Goal: Consume media (video, audio): Consume media (video, audio)

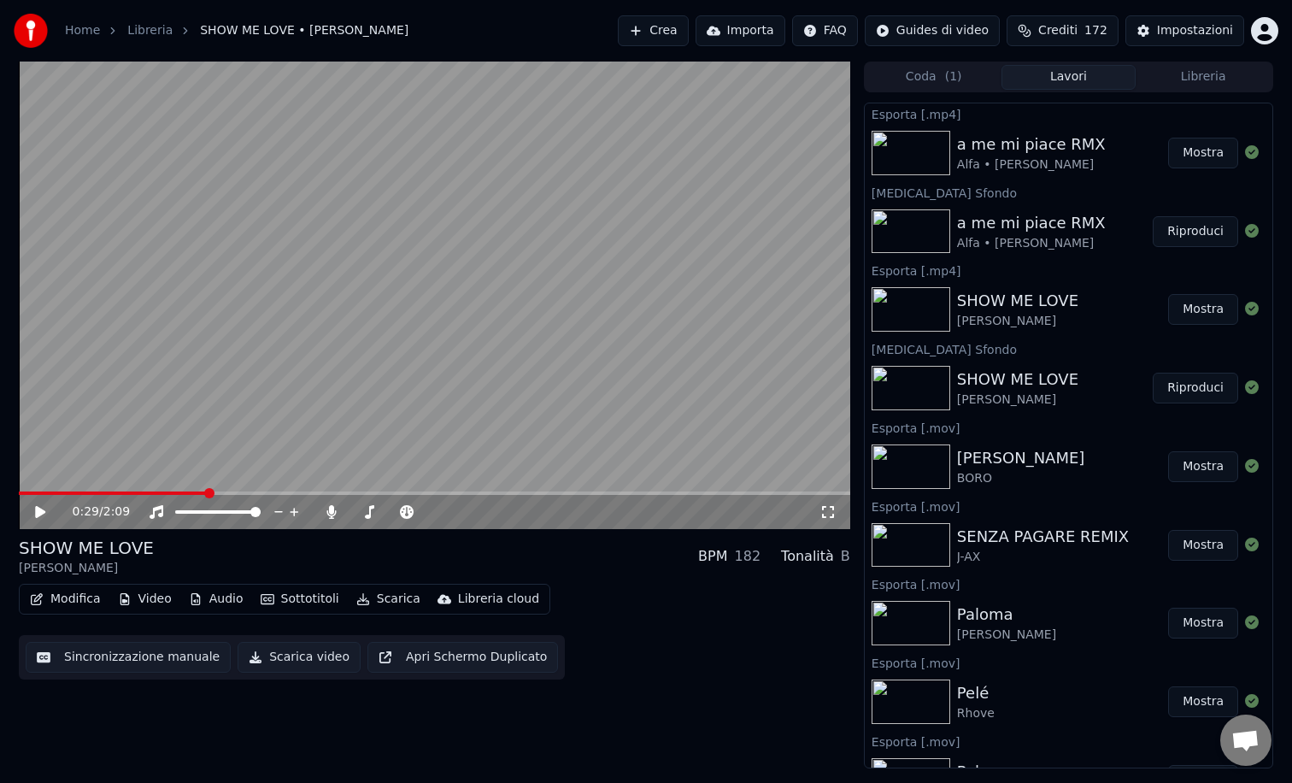
click at [1206, 162] on button "Mostra" at bounding box center [1203, 153] width 70 height 31
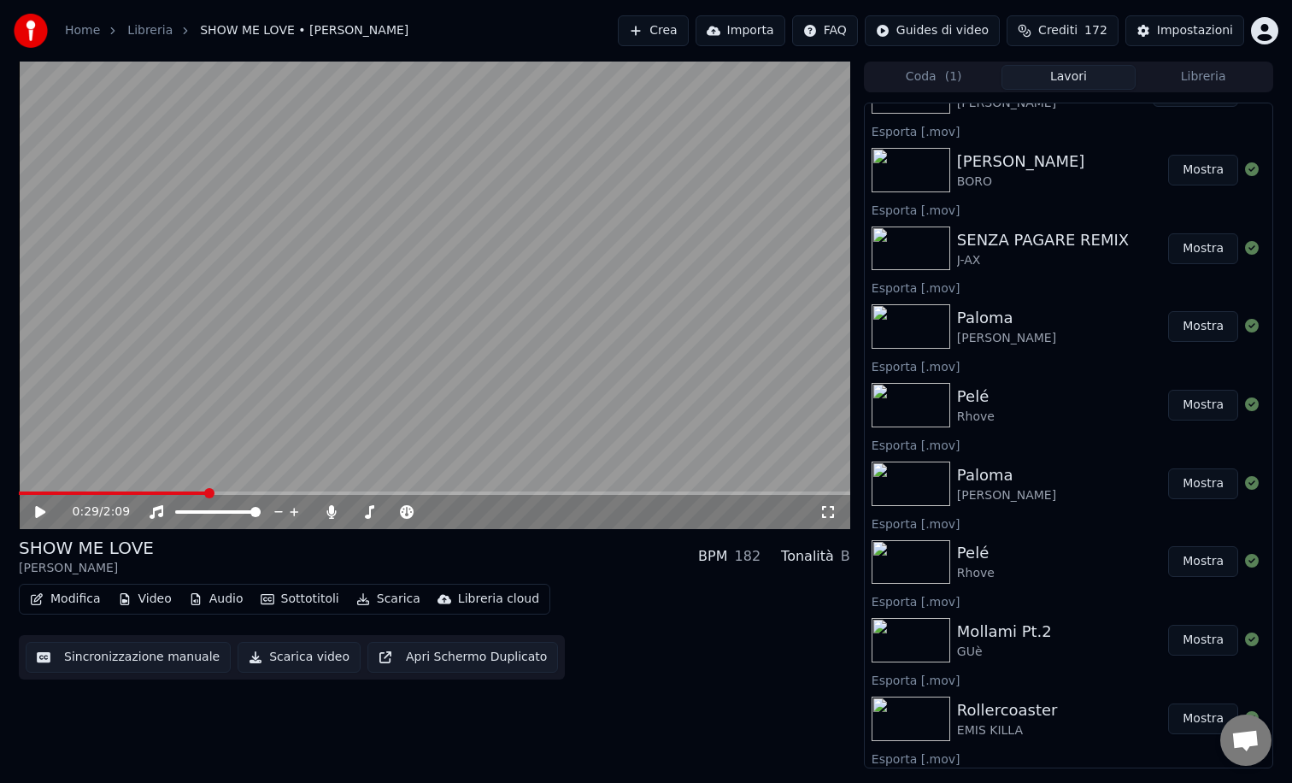
scroll to position [297, 0]
click at [1202, 82] on button "Libreria" at bounding box center [1203, 77] width 135 height 25
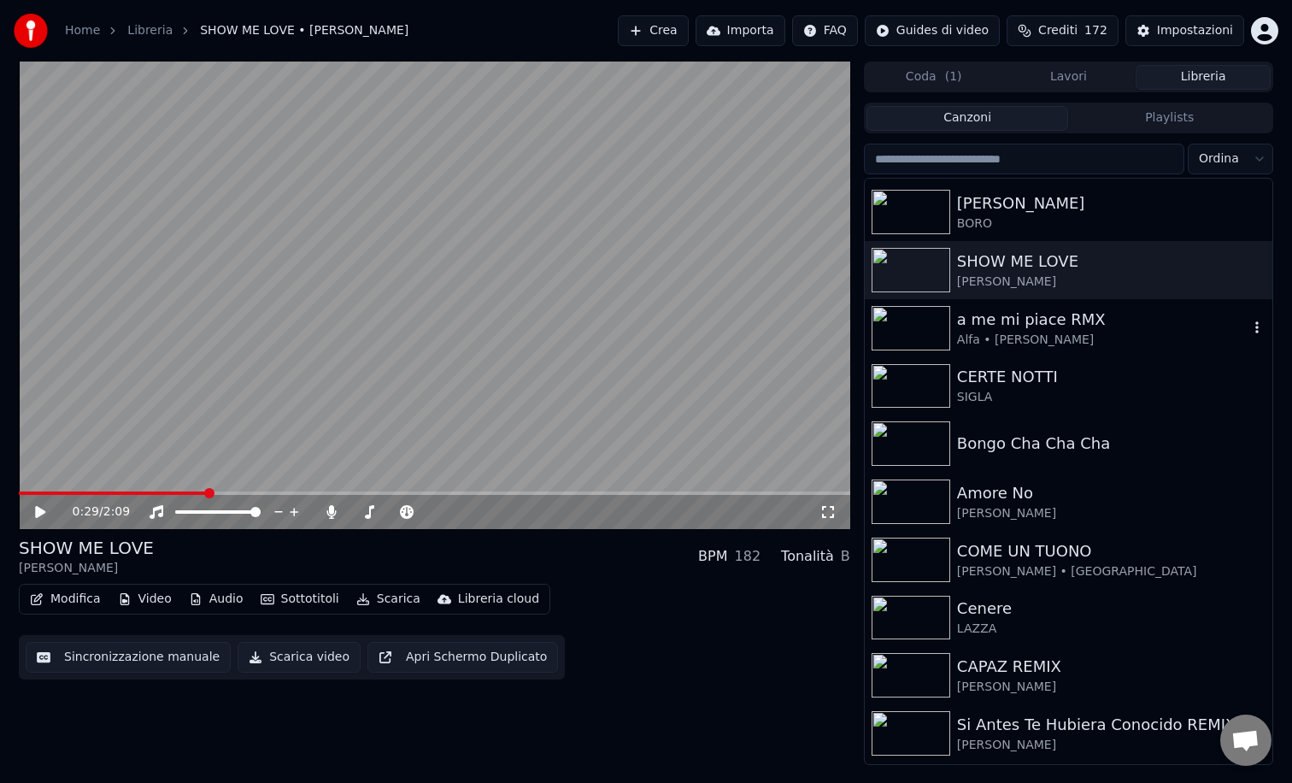
scroll to position [723, 0]
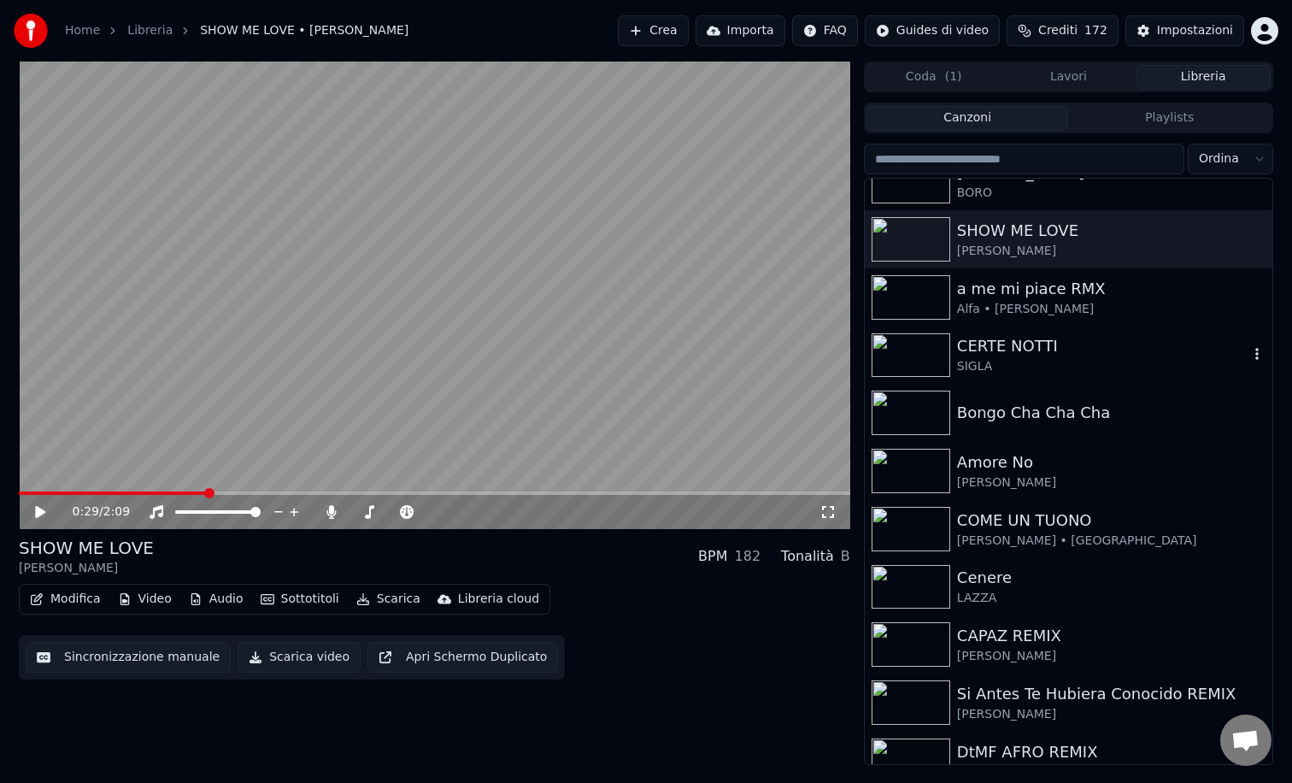
click at [917, 355] on img at bounding box center [911, 355] width 79 height 44
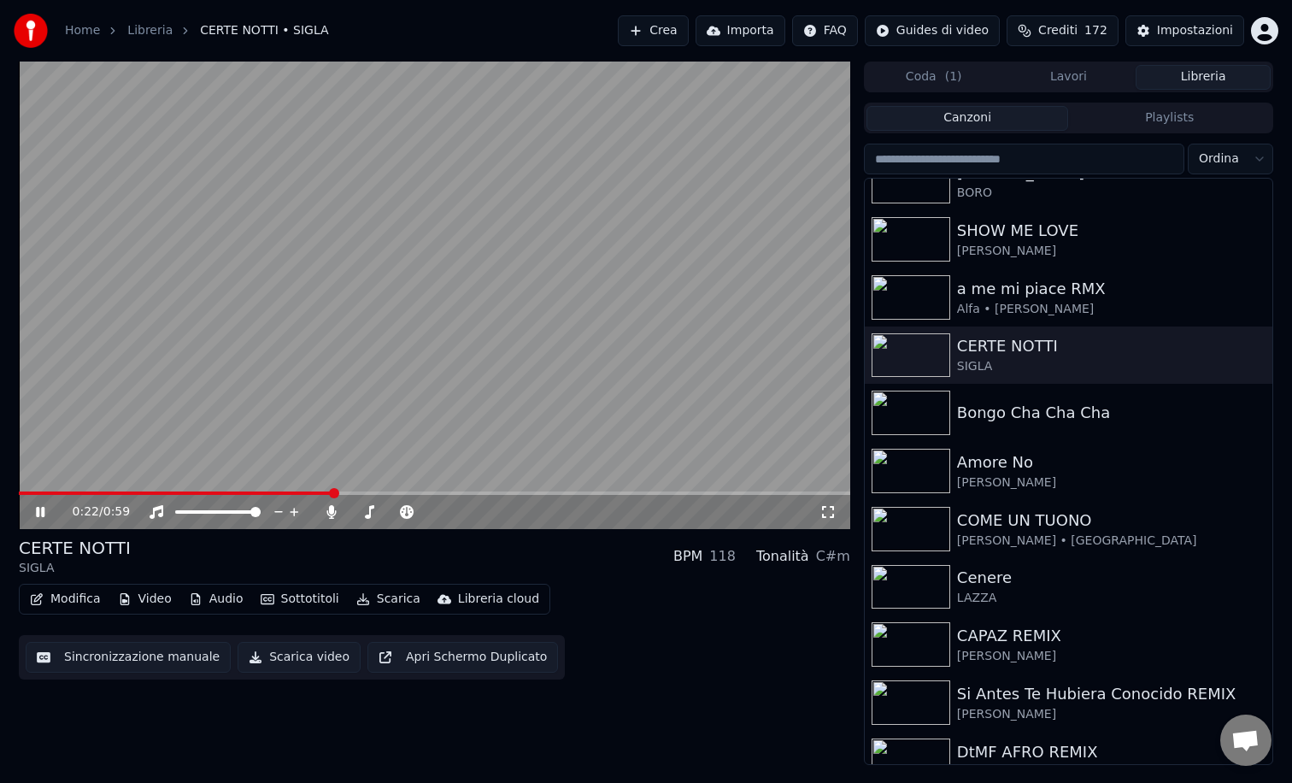
click at [40, 508] on icon at bounding box center [52, 512] width 40 height 14
click at [912, 412] on img at bounding box center [911, 412] width 79 height 44
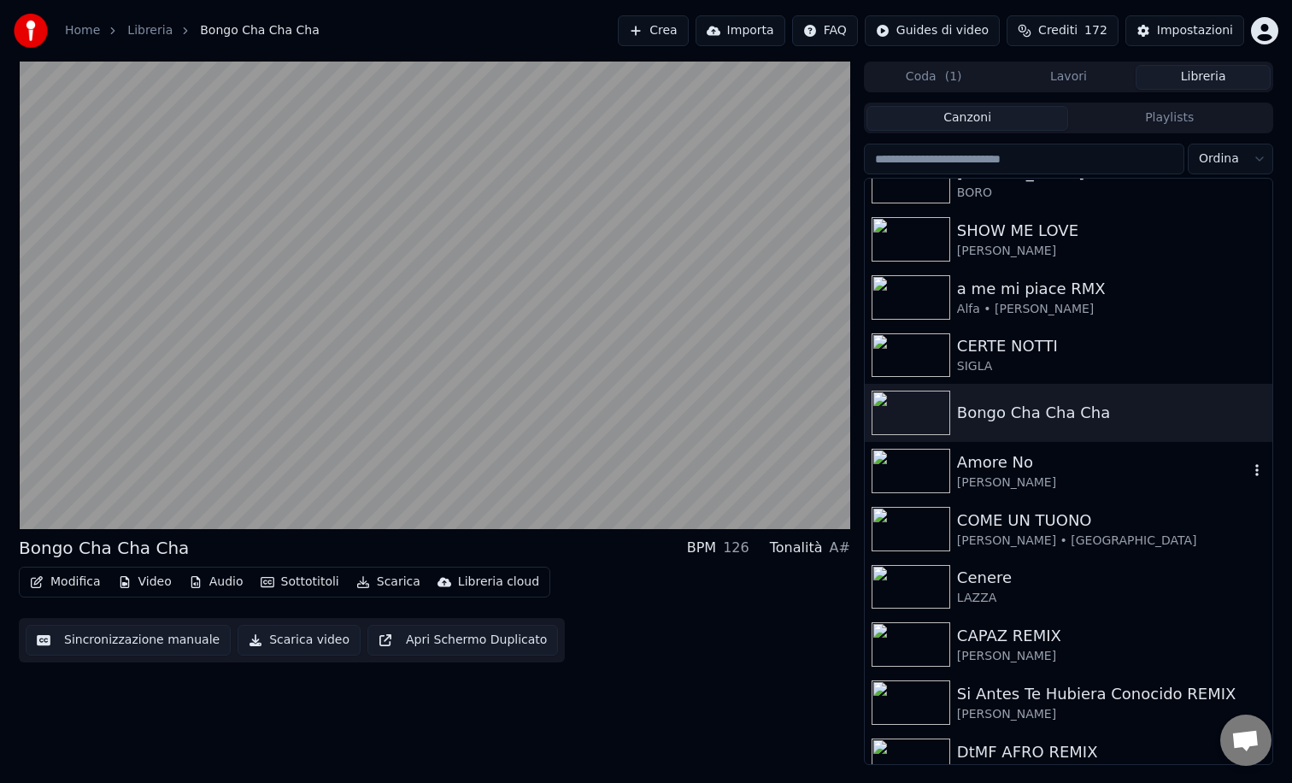
click at [925, 468] on img at bounding box center [911, 471] width 79 height 44
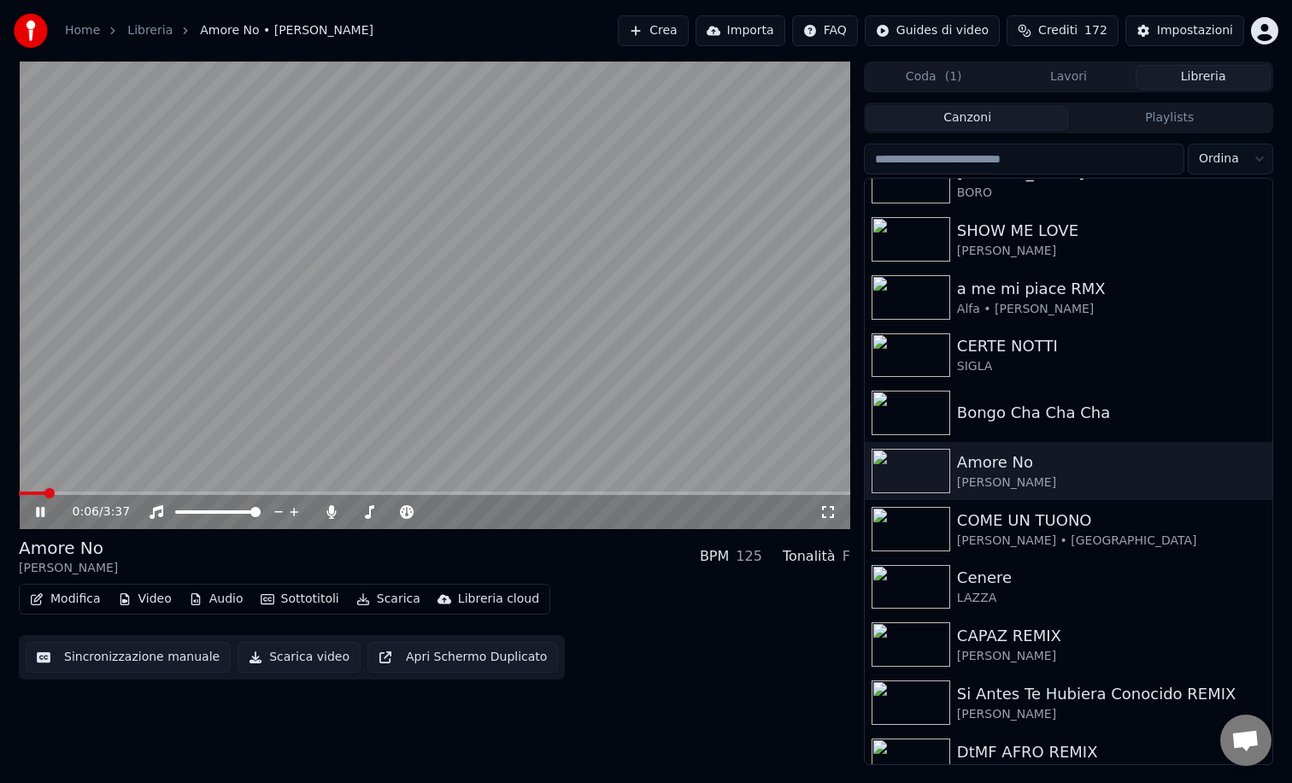
click at [103, 490] on video at bounding box center [434, 295] width 831 height 467
click at [167, 492] on span at bounding box center [434, 492] width 831 height 3
click at [35, 513] on icon at bounding box center [40, 512] width 10 height 12
click at [35, 513] on icon at bounding box center [52, 512] width 40 height 14
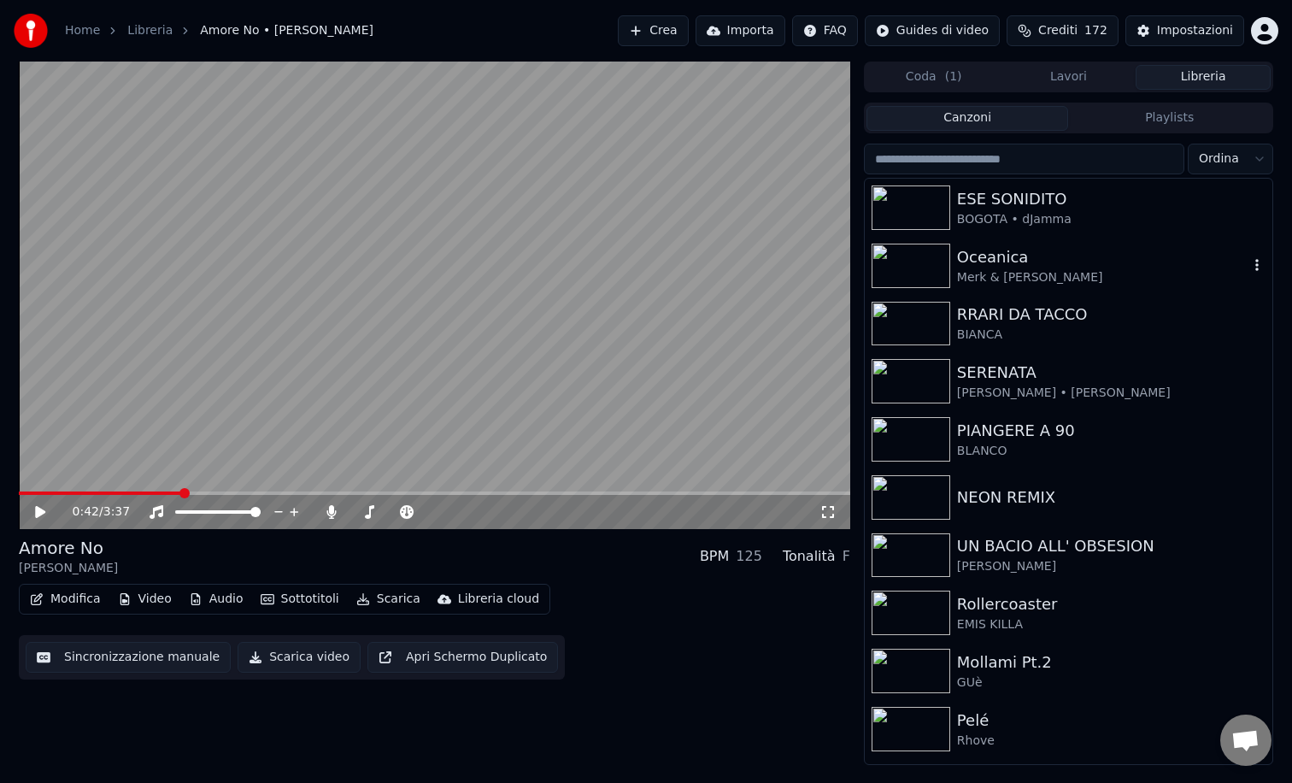
click at [920, 250] on img at bounding box center [911, 266] width 79 height 44
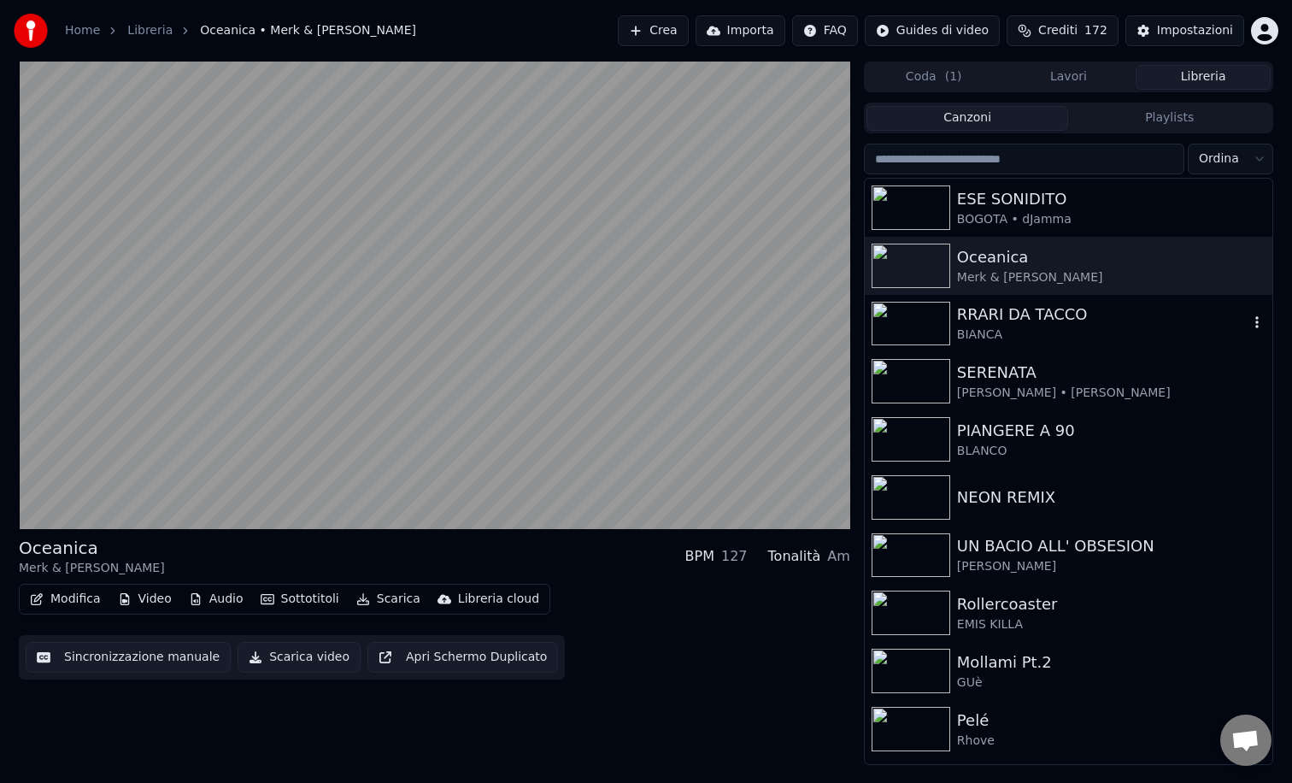
click at [921, 326] on img at bounding box center [911, 324] width 79 height 44
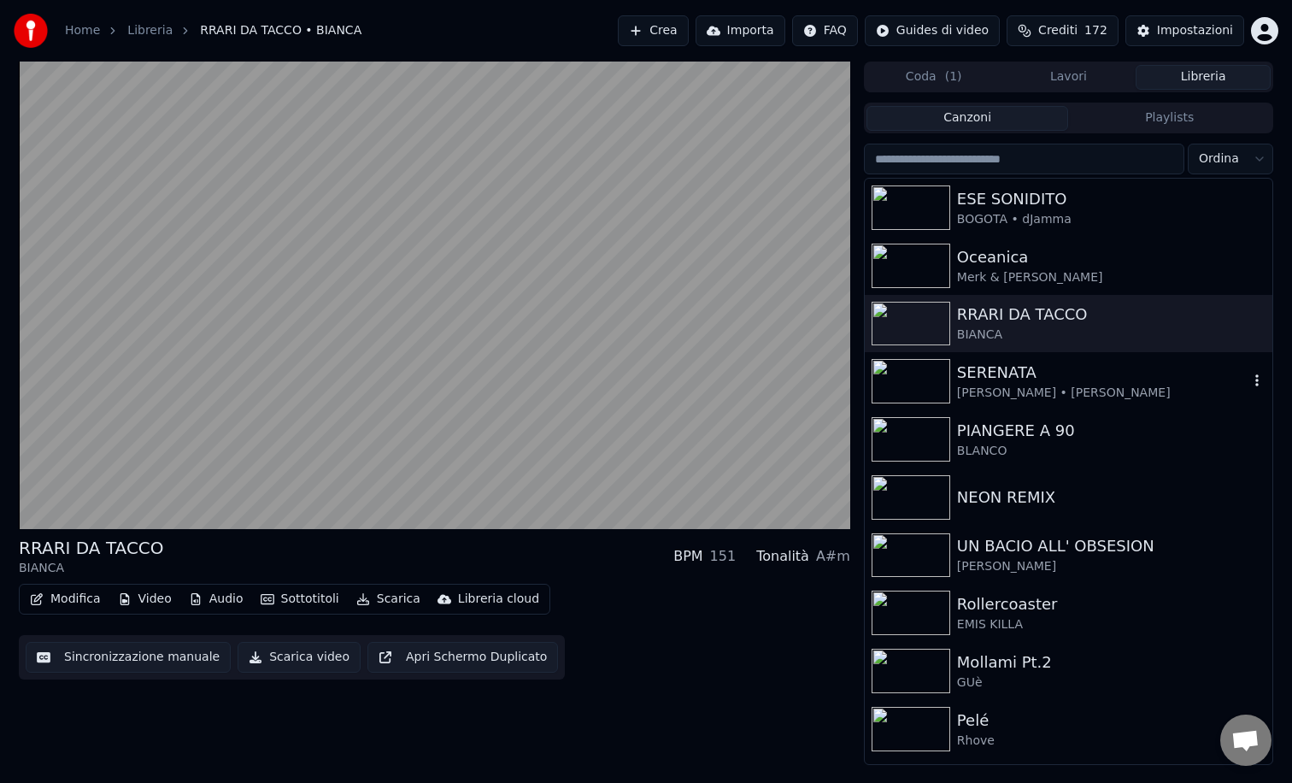
click at [921, 381] on img at bounding box center [911, 381] width 79 height 44
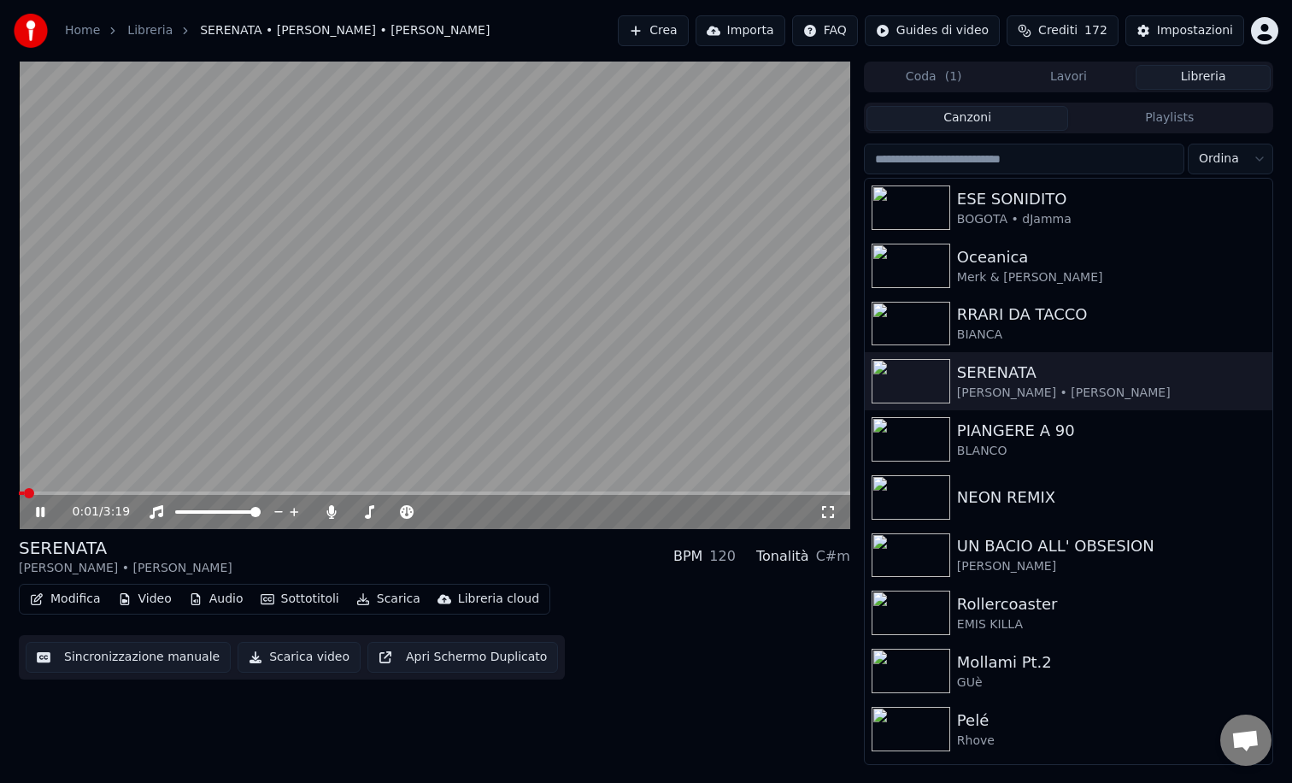
click at [43, 514] on icon at bounding box center [40, 512] width 9 height 10
click at [1060, 75] on button "Lavori" at bounding box center [1068, 77] width 135 height 25
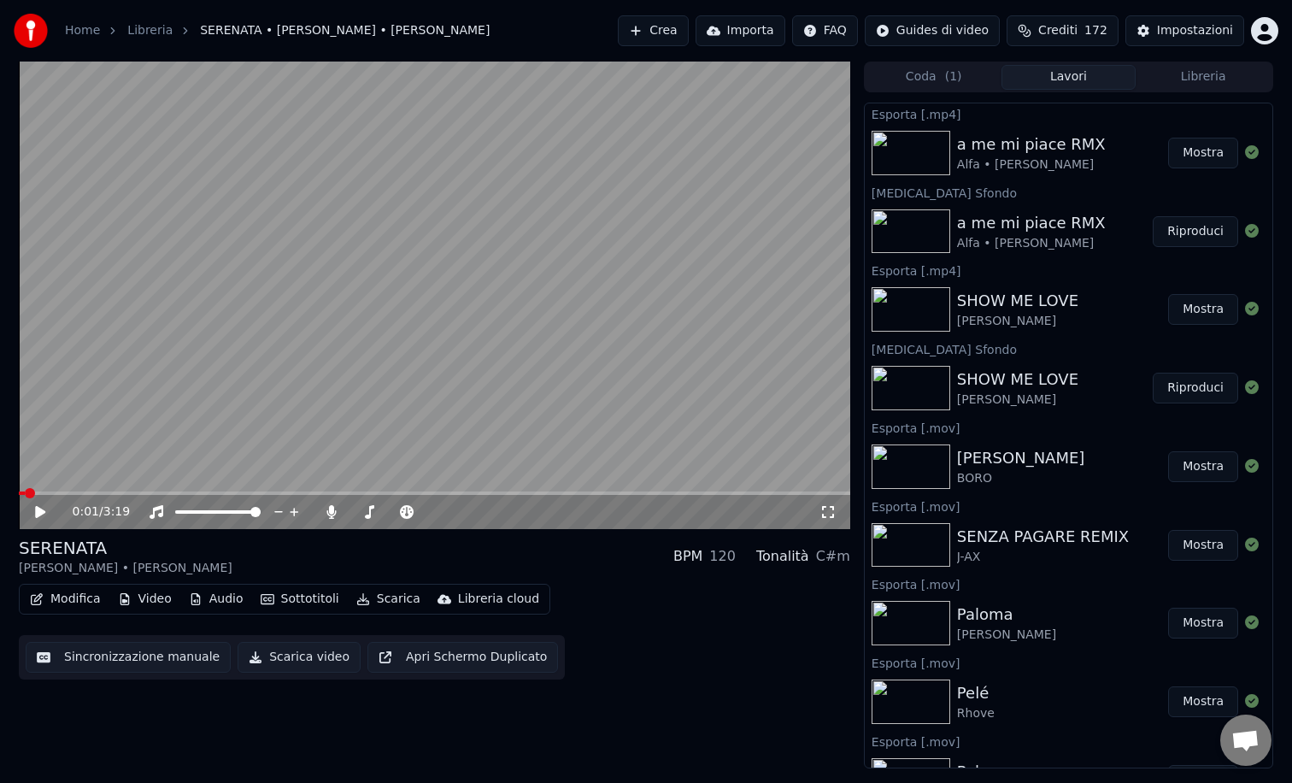
click at [927, 159] on img at bounding box center [911, 153] width 79 height 44
click at [1184, 229] on button "Riproduci" at bounding box center [1195, 231] width 85 height 31
click at [234, 492] on span at bounding box center [434, 492] width 831 height 3
click at [42, 510] on icon at bounding box center [40, 512] width 9 height 10
click at [936, 79] on button "Coda ( 1 )" at bounding box center [933, 77] width 135 height 25
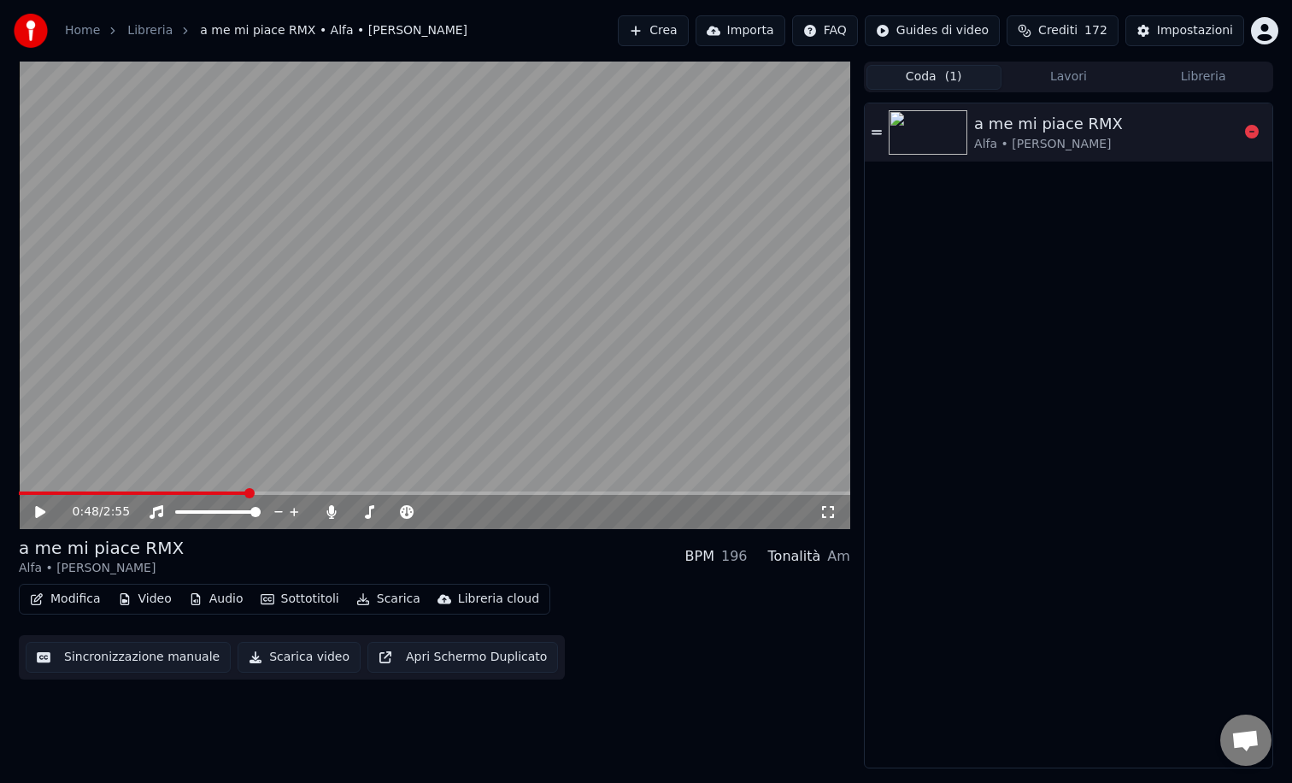
click at [934, 132] on img at bounding box center [928, 132] width 79 height 44
click at [42, 511] on icon at bounding box center [40, 512] width 9 height 10
click at [1212, 74] on button "Libreria" at bounding box center [1203, 77] width 135 height 25
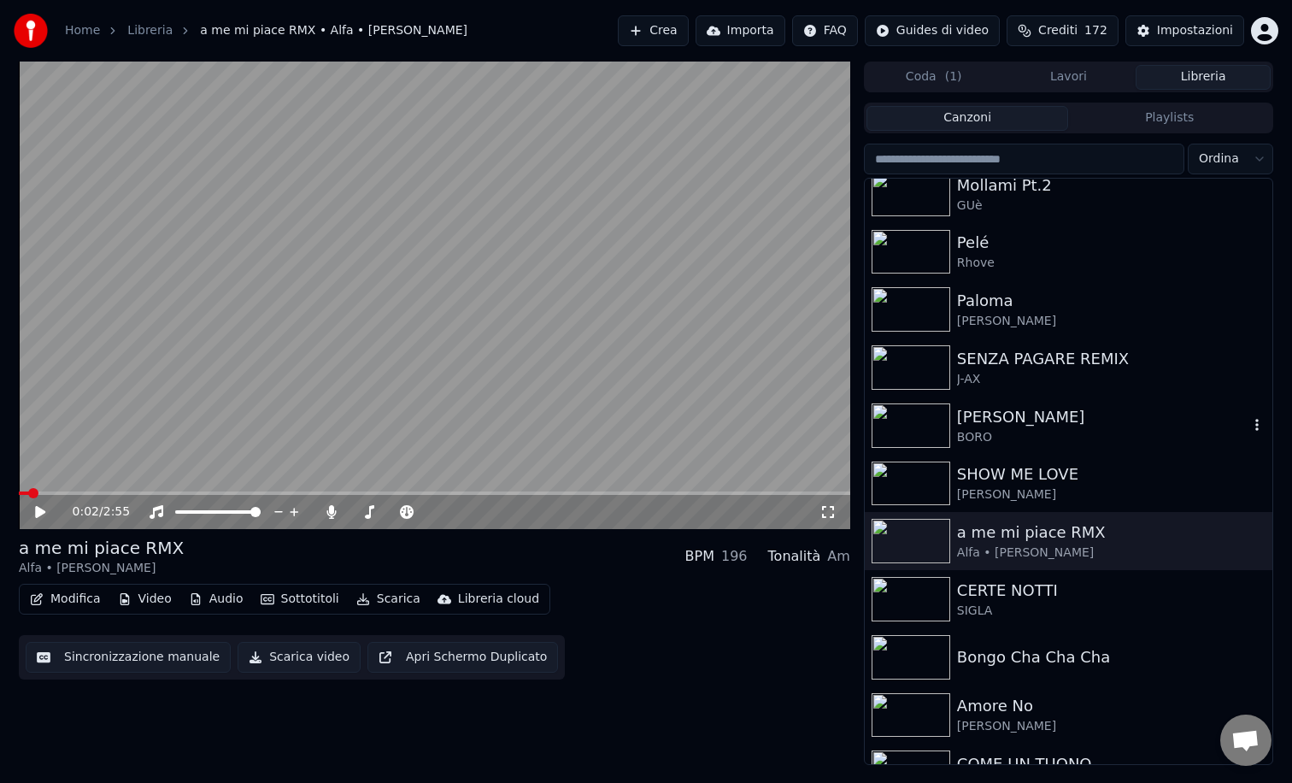
scroll to position [485, 0]
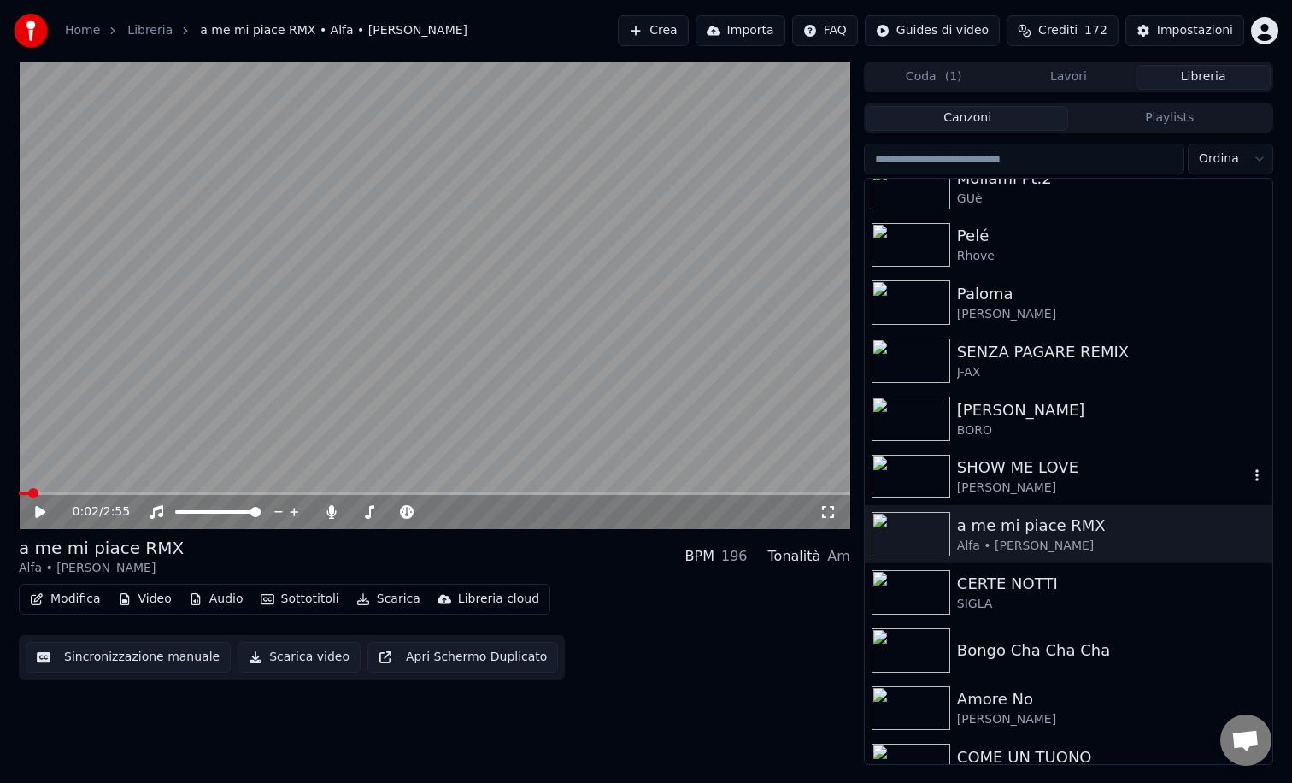
click at [918, 481] on img at bounding box center [911, 477] width 79 height 44
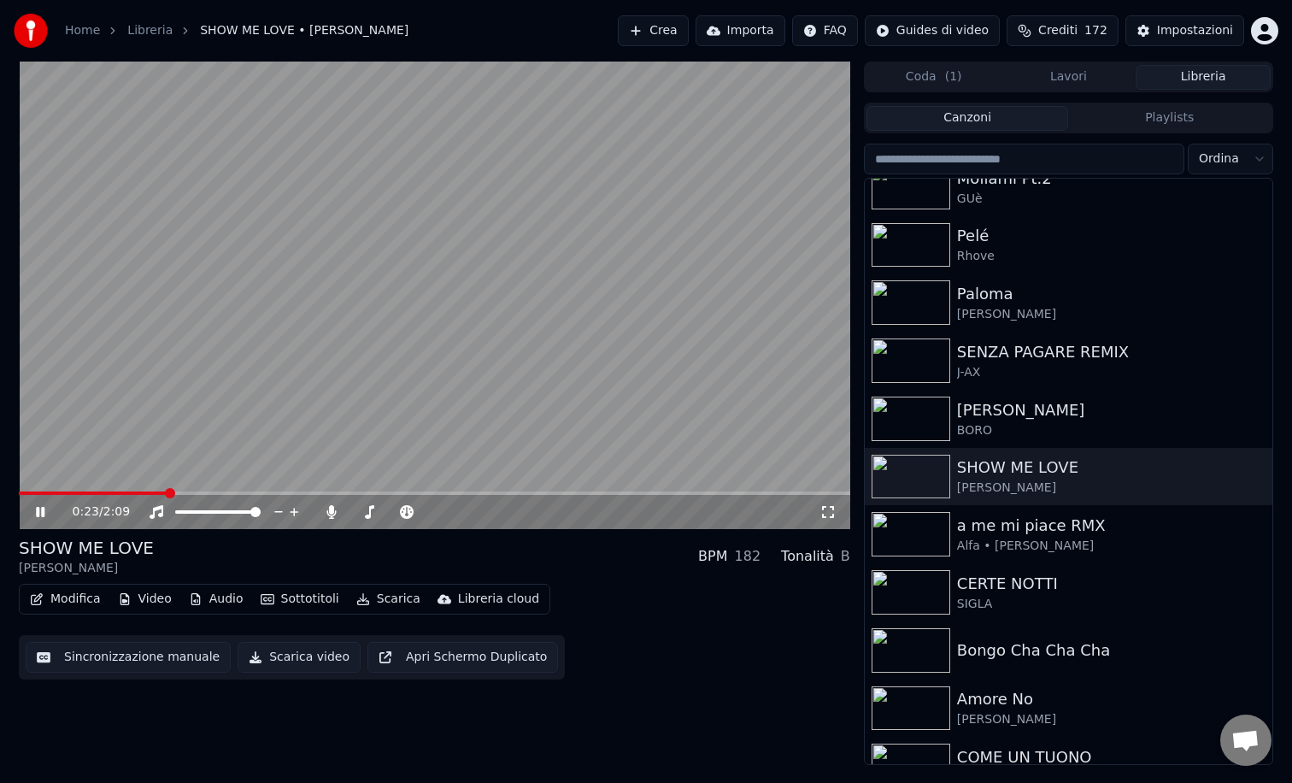
click at [166, 493] on span at bounding box center [434, 492] width 831 height 3
click at [42, 508] on icon at bounding box center [40, 512] width 9 height 10
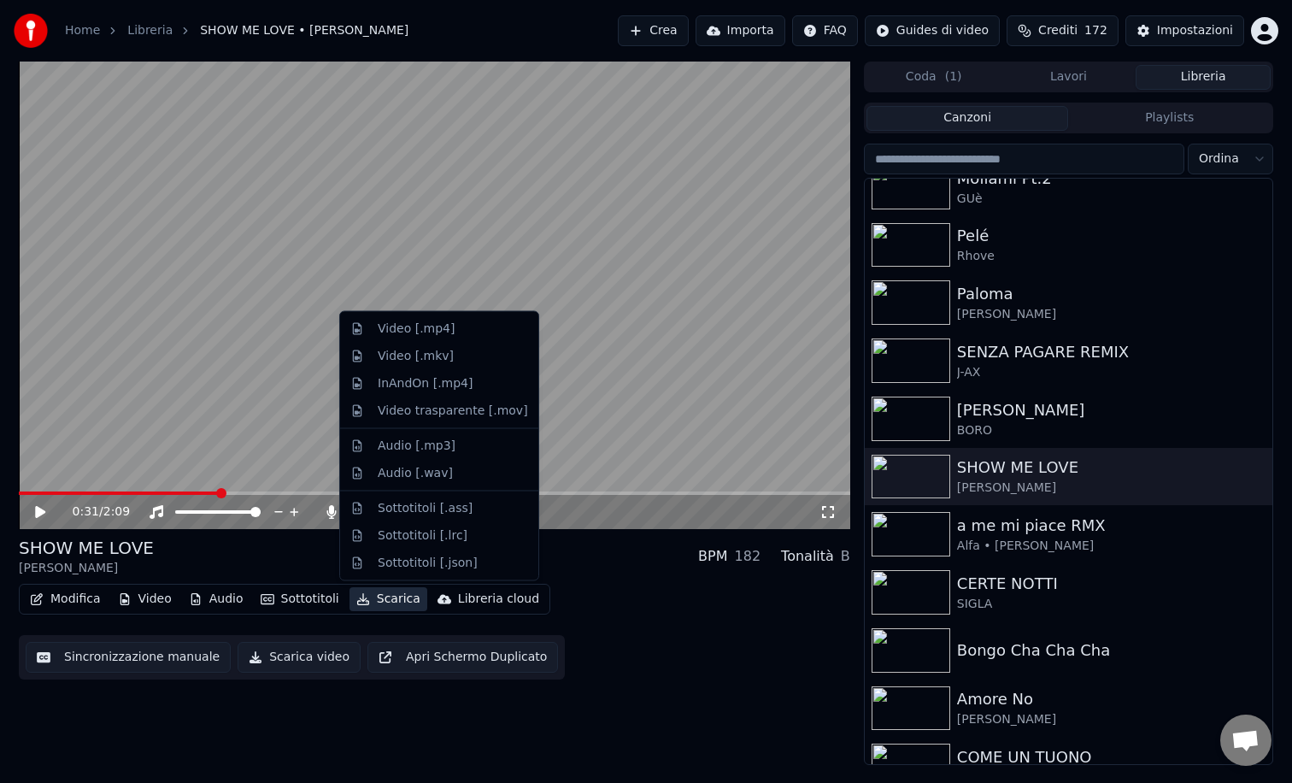
click at [385, 600] on button "Scarica" at bounding box center [388, 599] width 78 height 24
